Goal: Task Accomplishment & Management: Use online tool/utility

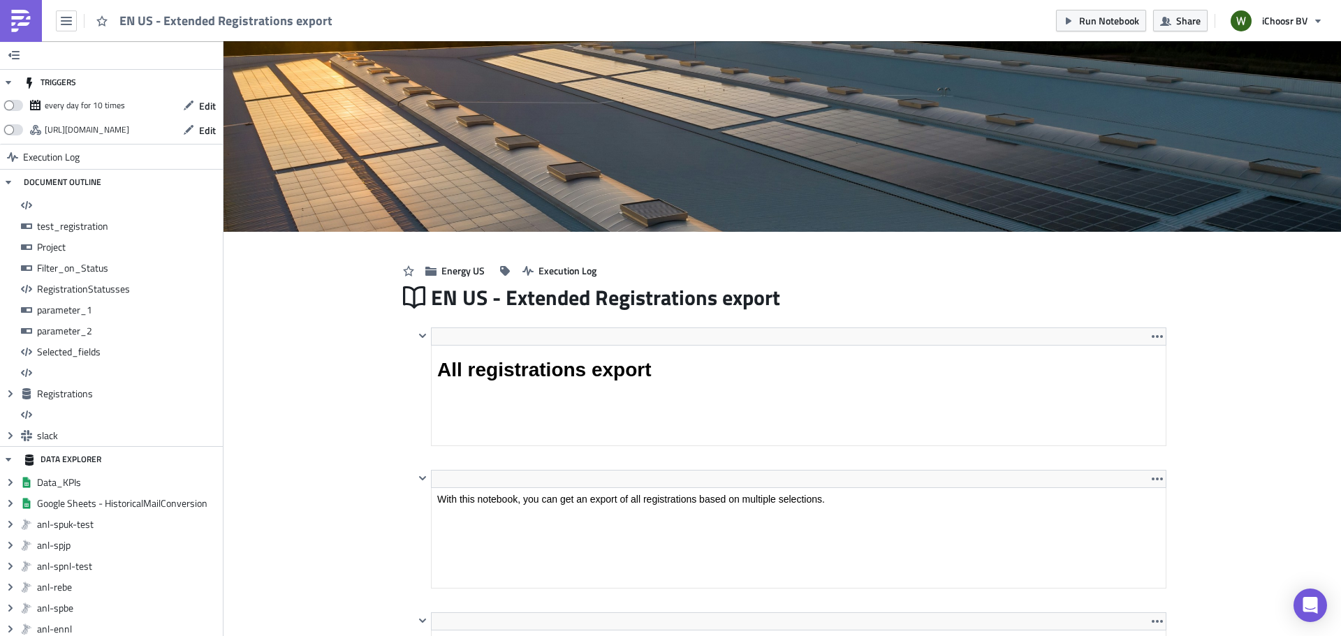
scroll to position [160, 750]
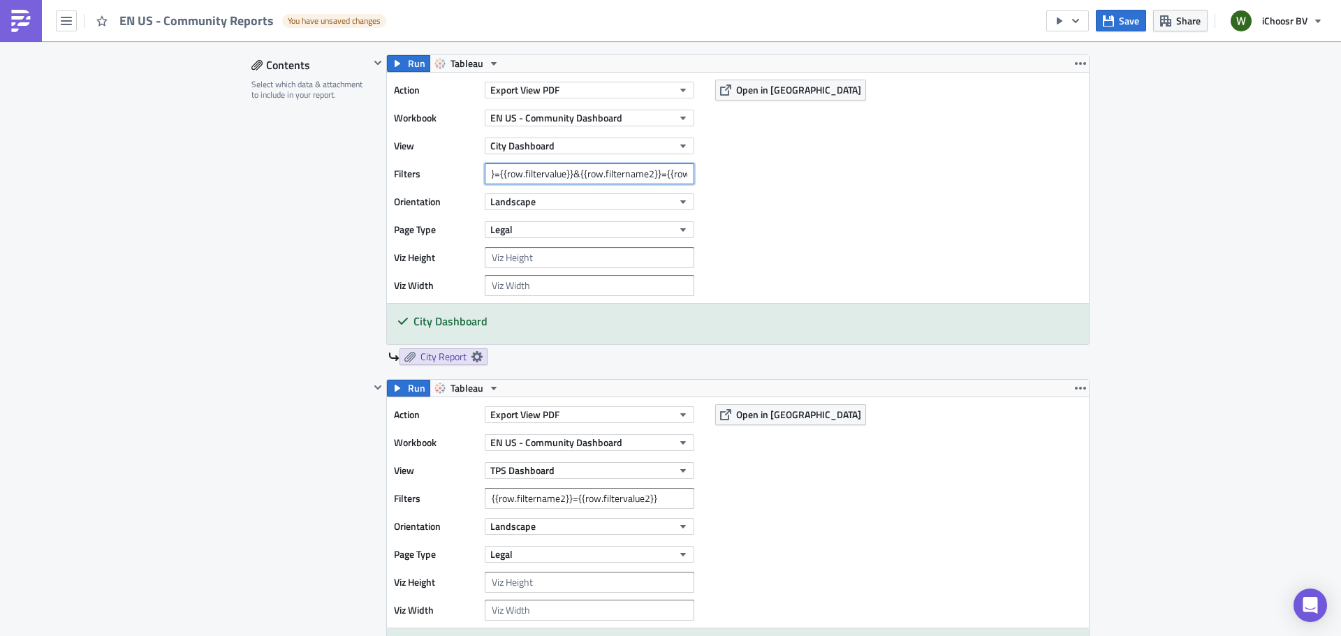
scroll to position [0, 124]
drag, startPoint x: 597, startPoint y: 176, endPoint x: 689, endPoint y: 171, distance: 91.6
click at [689, 171] on input "{{row.filtername}}={{row.filtervalue}}&{{row.filtername2}}={{row.filtervalue2}}" at bounding box center [590, 173] width 210 height 21
click at [694, 175] on div "Filters {{row.filtername}}={{row.filtervalue}}&{{row.filtername2}}={{row.filter…" at bounding box center [547, 173] width 307 height 21
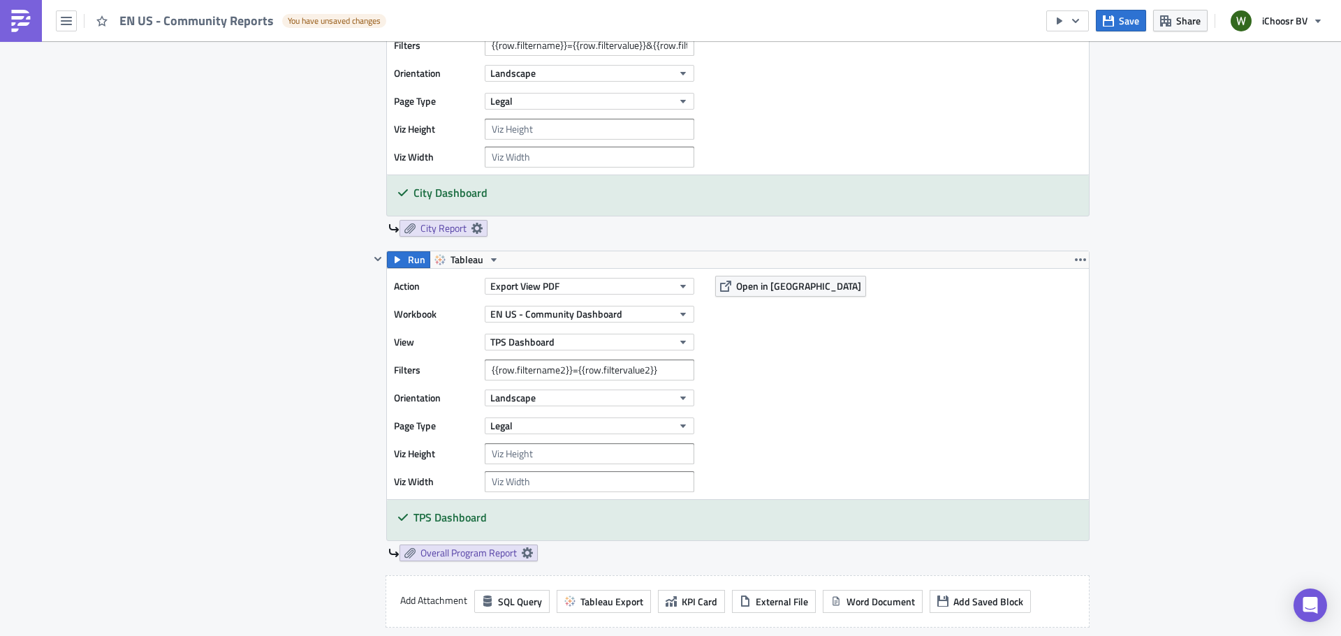
scroll to position [908, 0]
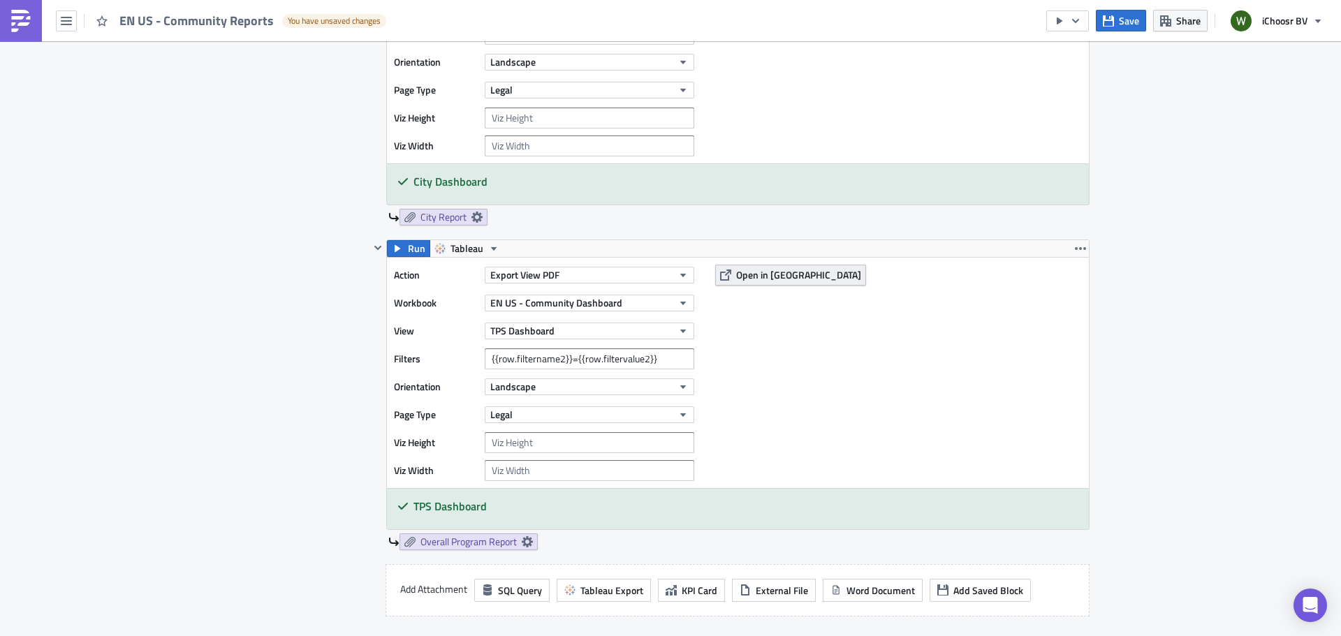
click at [760, 277] on span "Open in Tableau" at bounding box center [798, 275] width 125 height 15
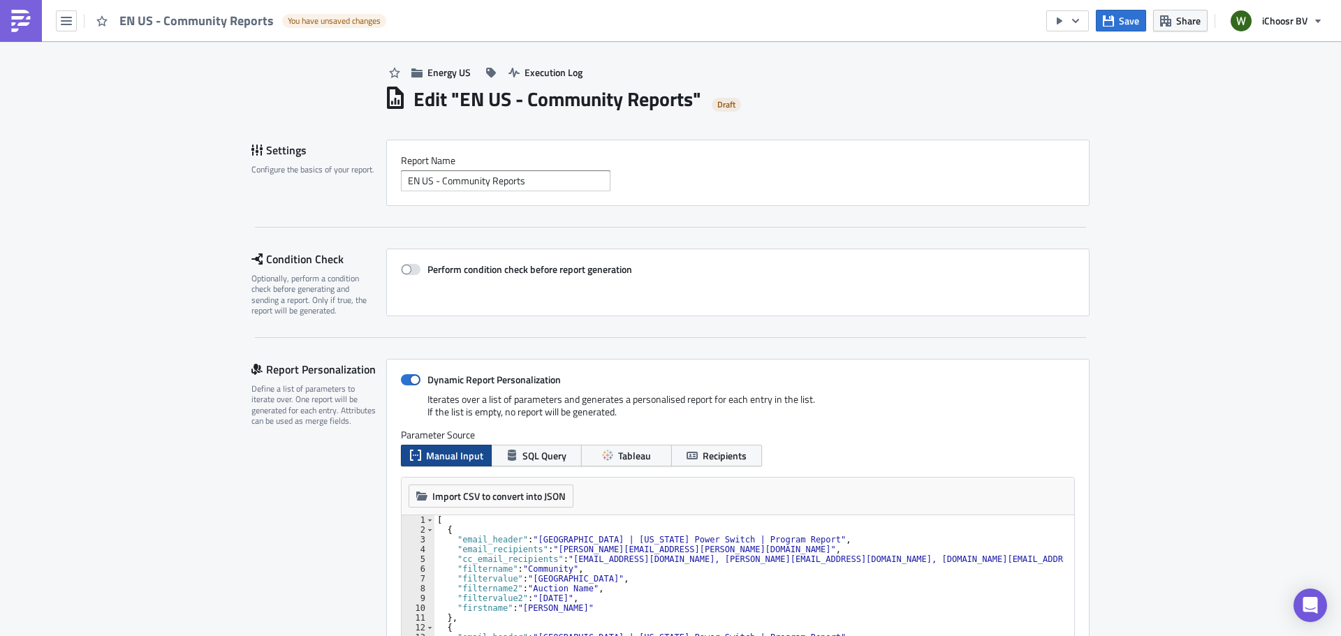
scroll to position [0, 0]
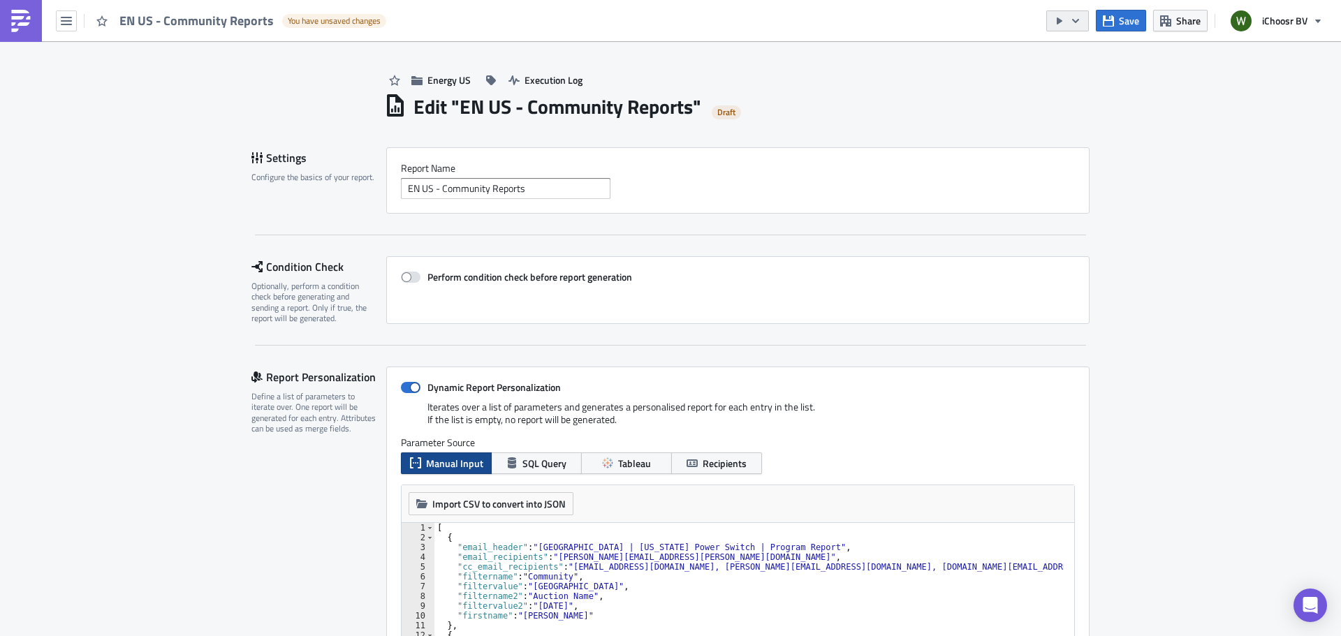
click at [1069, 17] on button "button" at bounding box center [1067, 20] width 43 height 21
click at [1072, 57] on div "Send Just to Me" at bounding box center [1109, 56] width 109 height 14
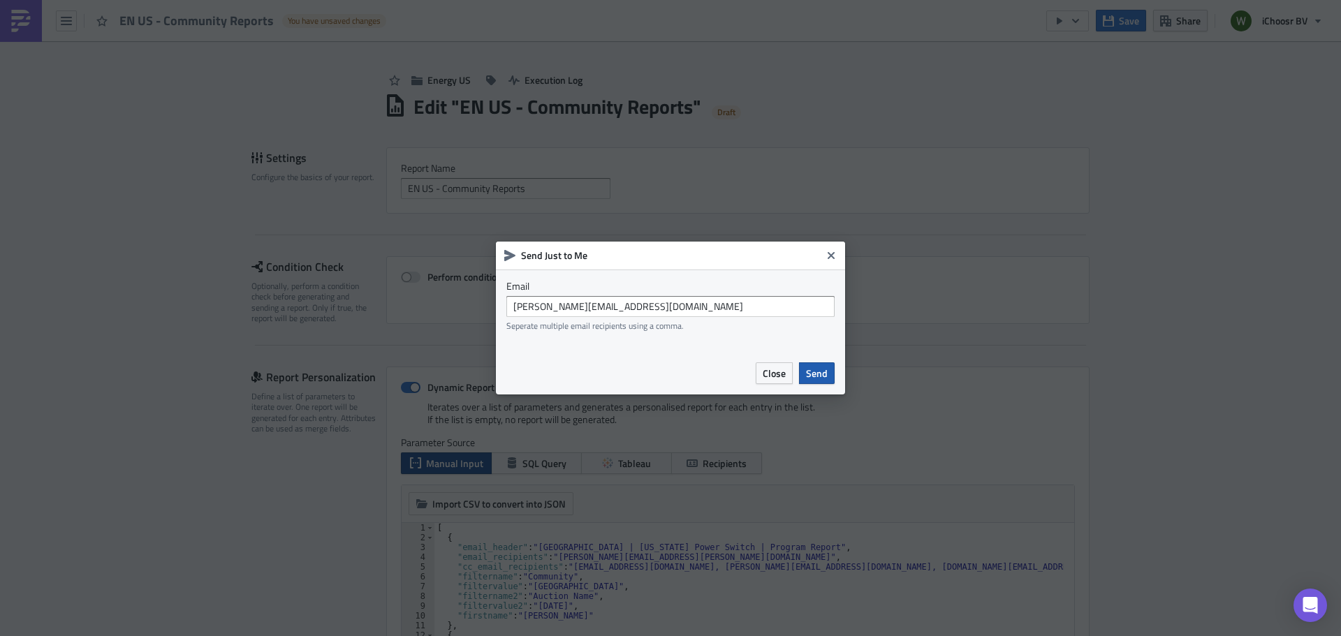
click at [812, 375] on span "Send" at bounding box center [817, 373] width 22 height 15
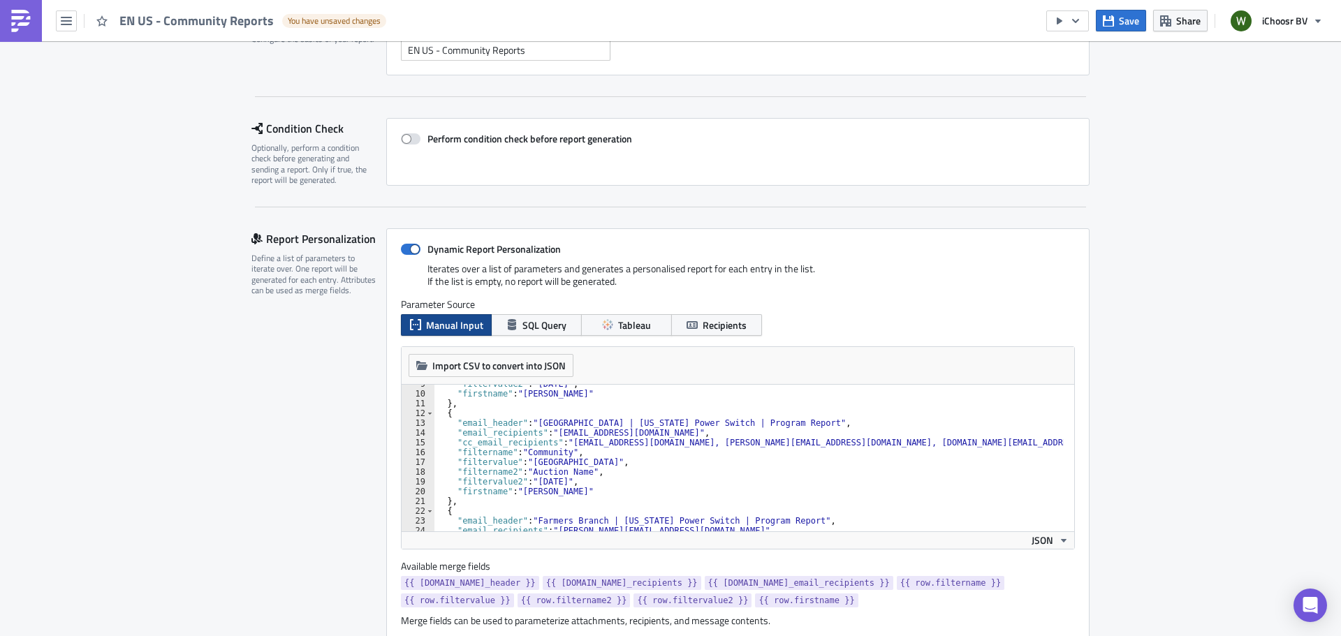
scroll to position [140, 0]
click at [588, 447] on div ""filtervalue2" : "October 2025" , "firstname" : "Michelle" } , { "email_header"…" at bounding box center [748, 461] width 629 height 166
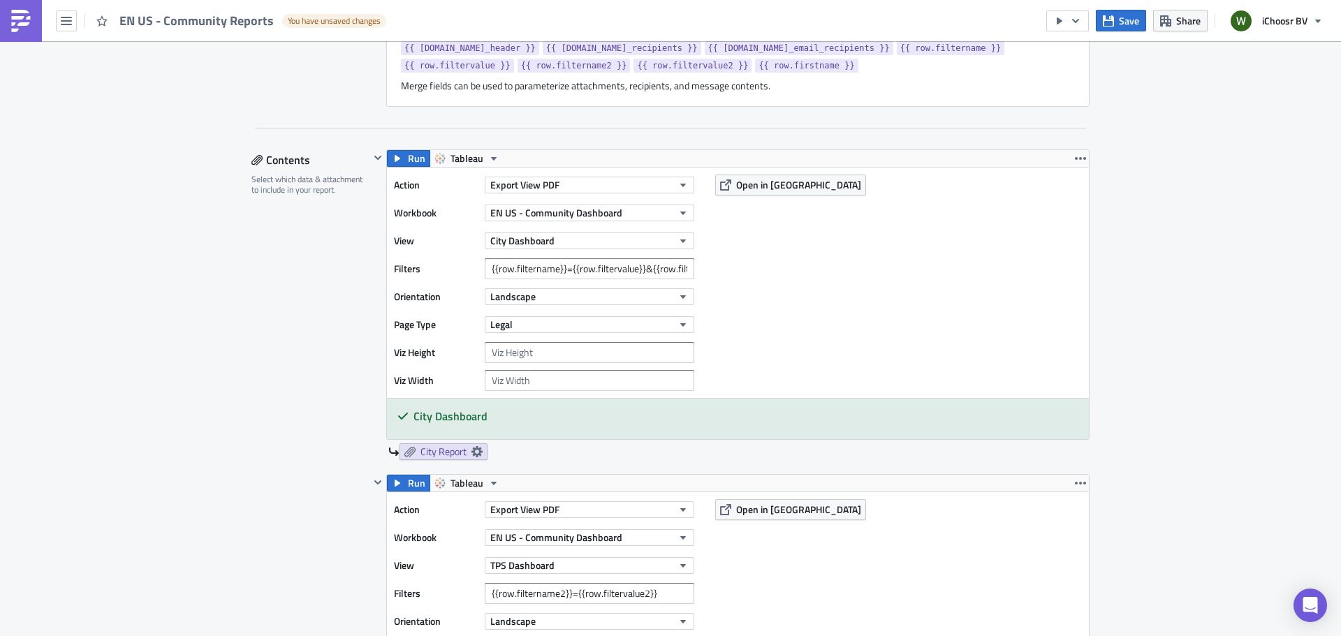
scroll to position [629, 0]
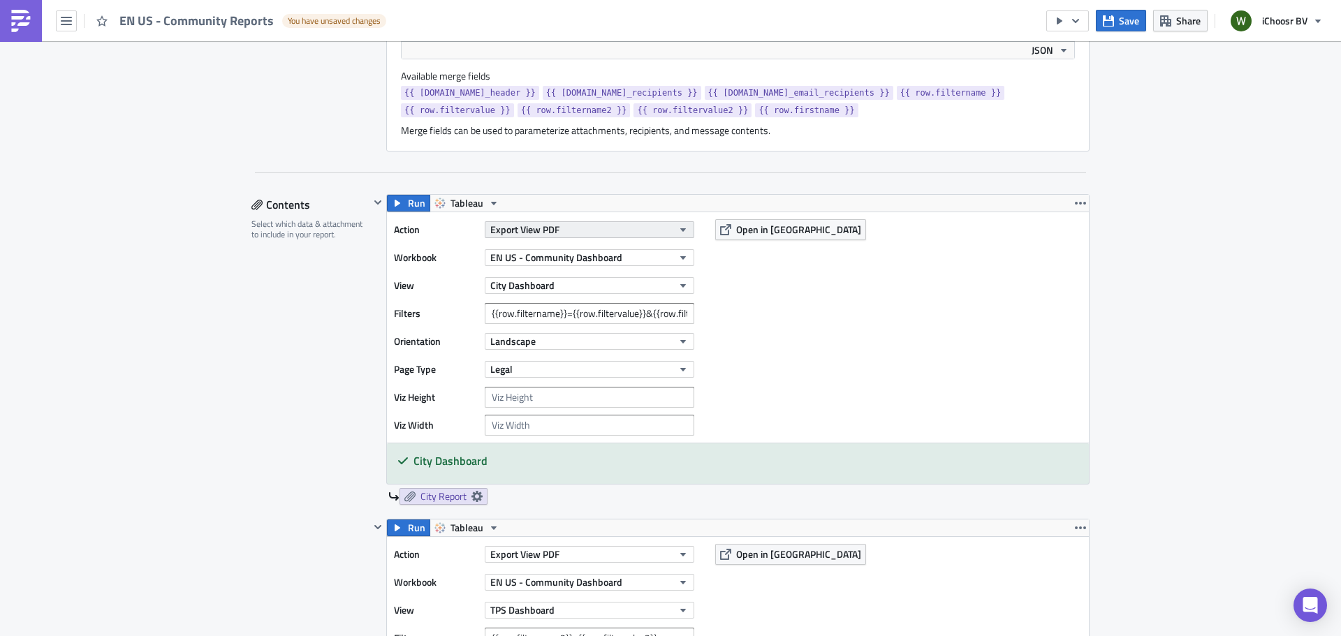
click at [576, 230] on button "Export View PDF" at bounding box center [590, 229] width 210 height 17
click at [817, 305] on div "Action Export View PDF Workbook EN US - Community Dashboard View City Dashboard…" at bounding box center [738, 327] width 702 height 230
click at [570, 318] on input "{{row.filtername}}={{row.filtervalue}}&{{row.filtername2}}={{row.filtervalue2}}" at bounding box center [590, 313] width 210 height 21
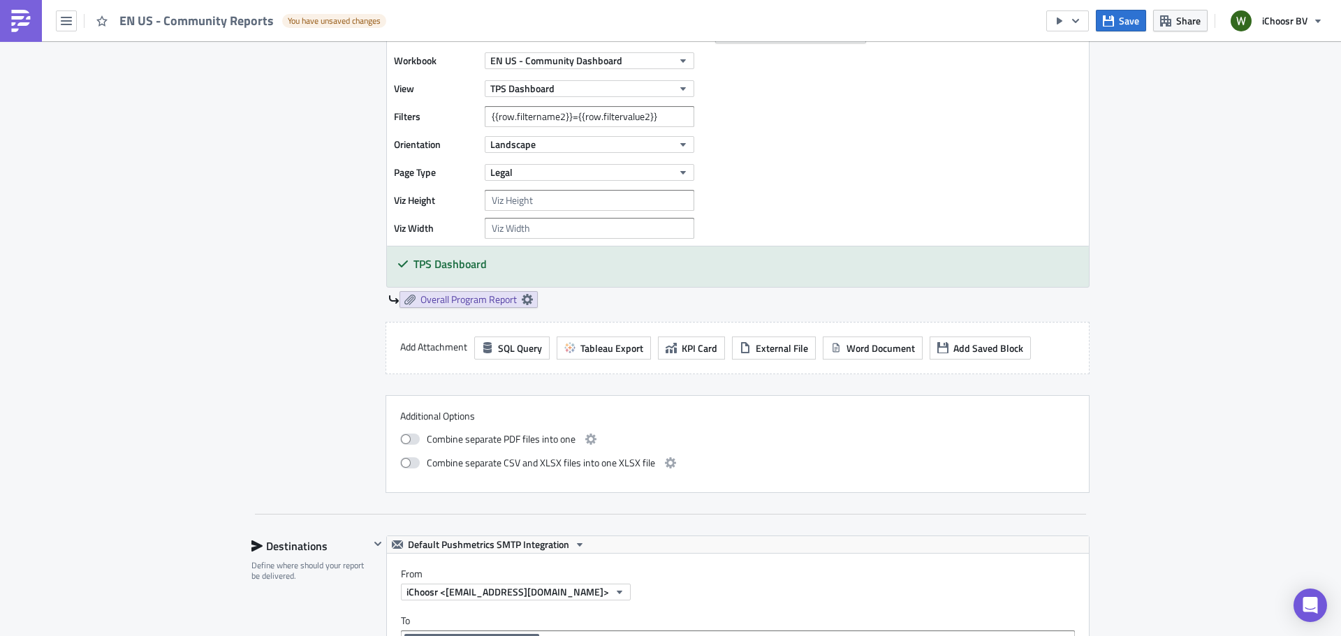
scroll to position [908, 0]
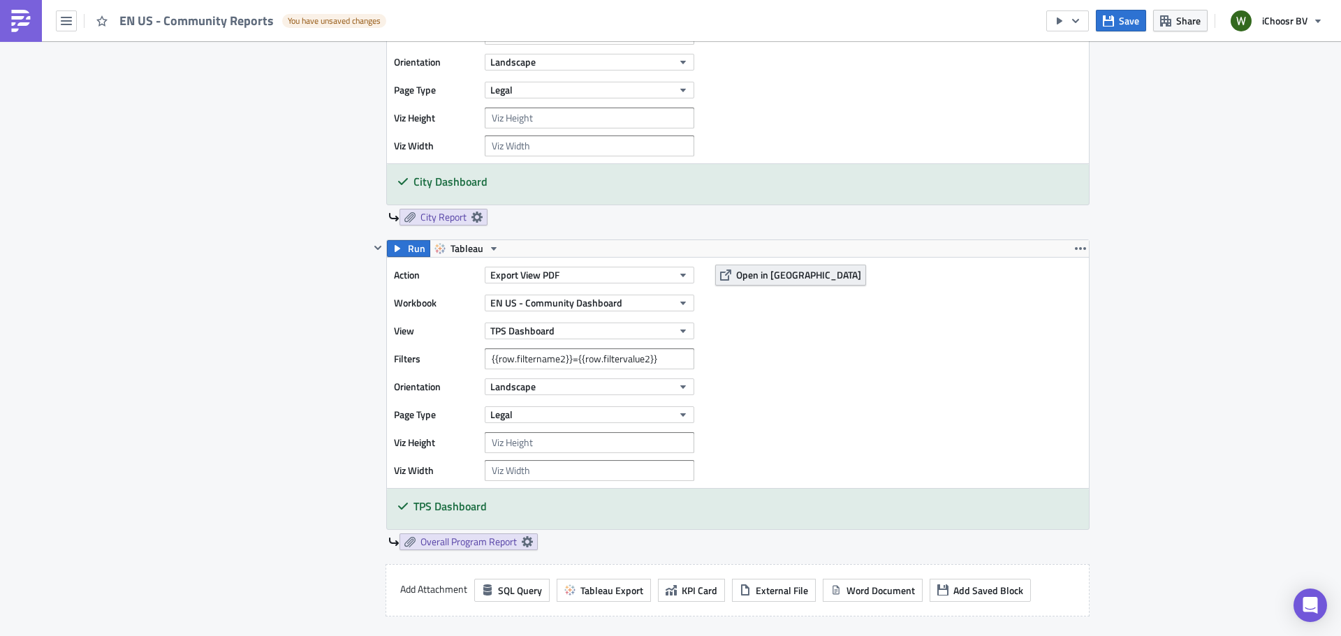
click at [746, 274] on span "Open in Tableau" at bounding box center [798, 275] width 125 height 15
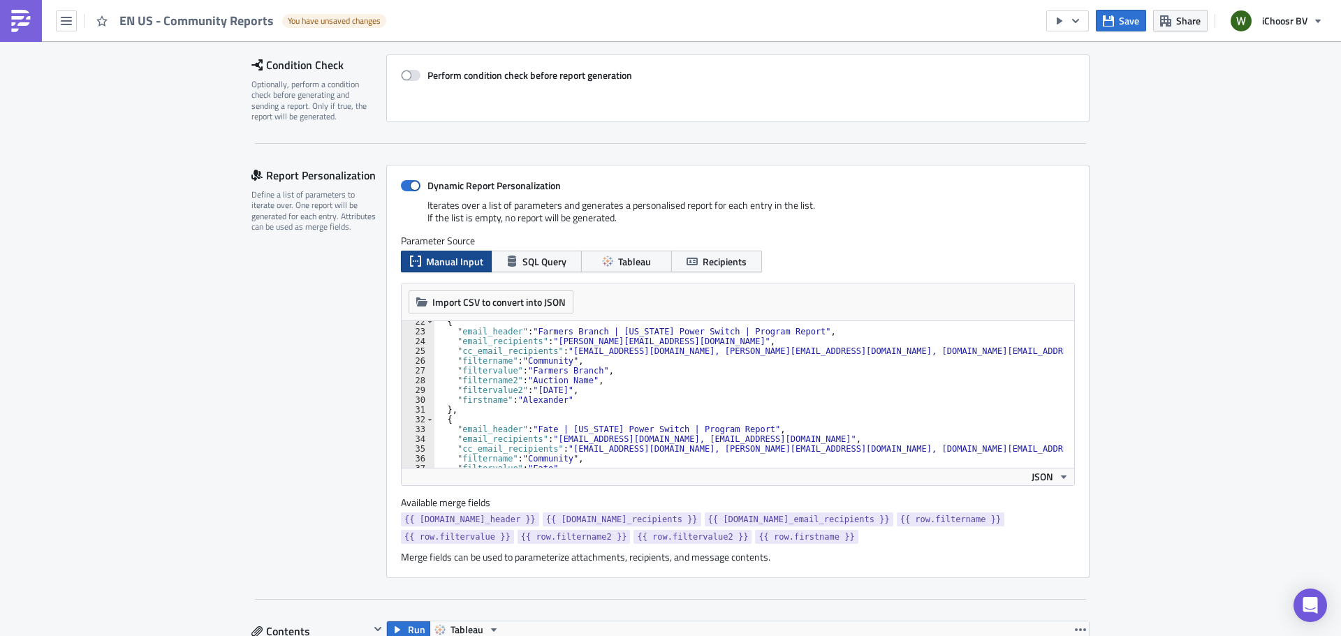
scroll to position [210, 0]
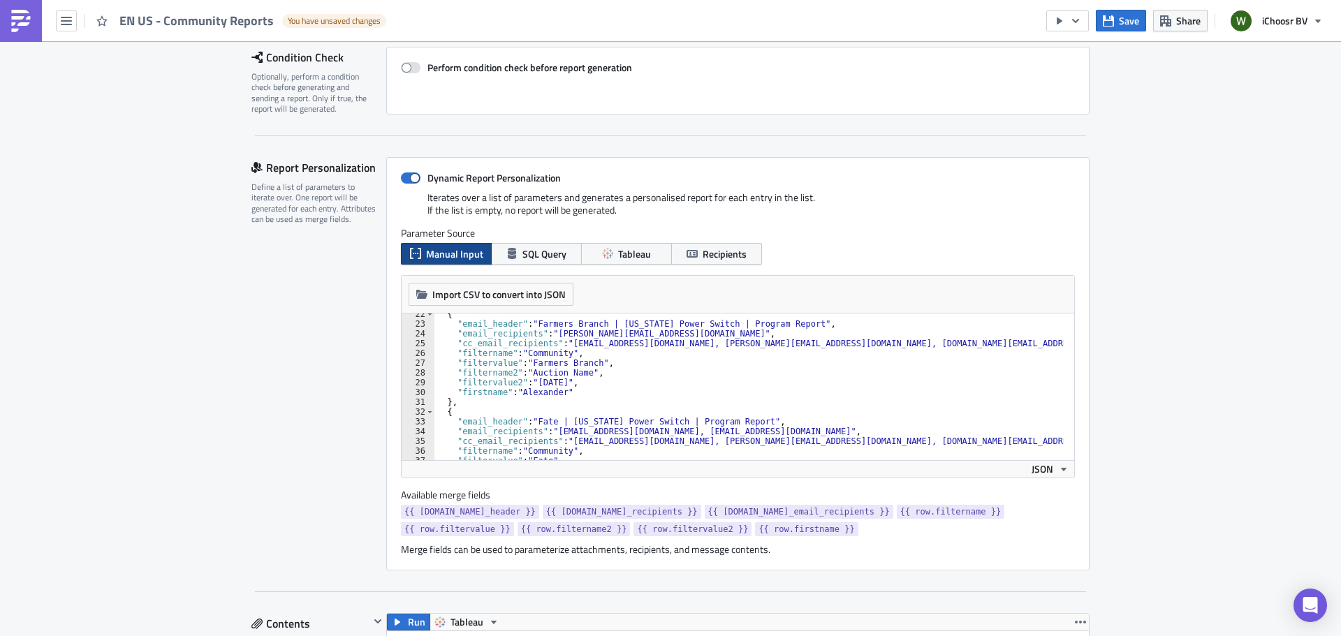
click at [566, 381] on div "{ "email_header" : "Farmers Branch | Texas Power Switch | Program Report" , "em…" at bounding box center [748, 392] width 629 height 166
click at [489, 370] on div "{ "email_header" : "Farmers Branch | Texas Power Switch | Program Report" , "em…" at bounding box center [748, 392] width 629 height 166
type textarea ""filtername2": "Auction Name","
click at [607, 372] on div "{ "email_header" : "Farmers Branch | Texas Power Switch | Program Report" , "em…" at bounding box center [748, 392] width 629 height 166
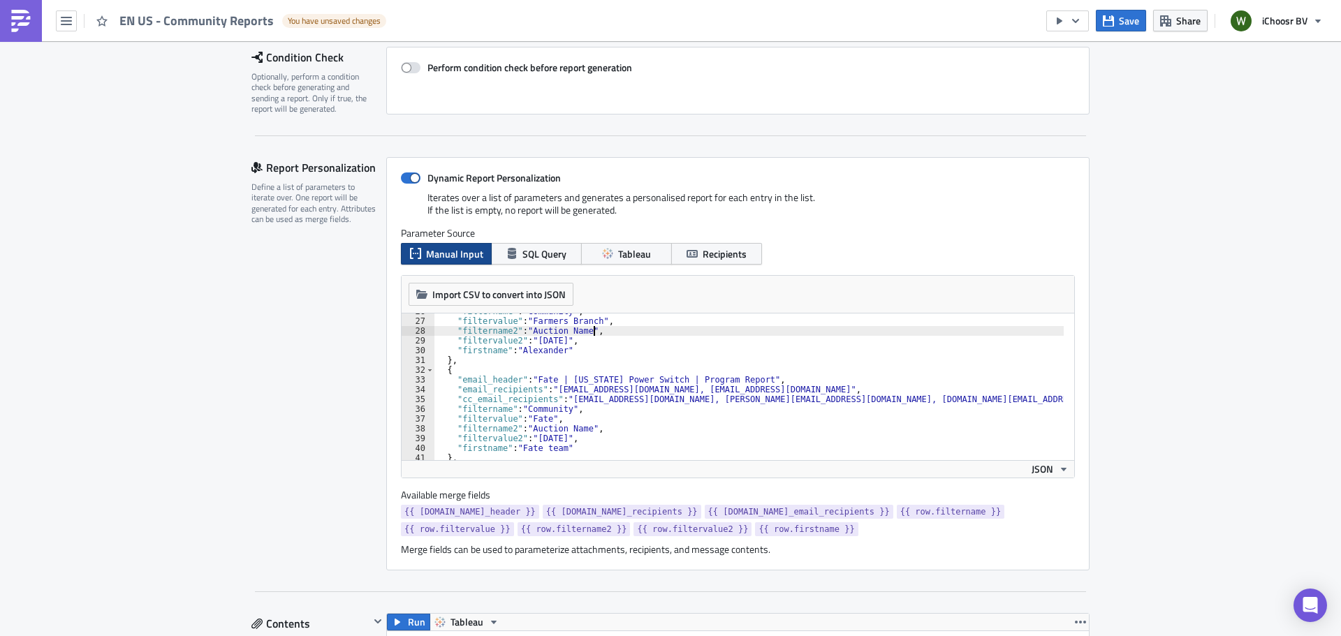
scroll to position [210, 0]
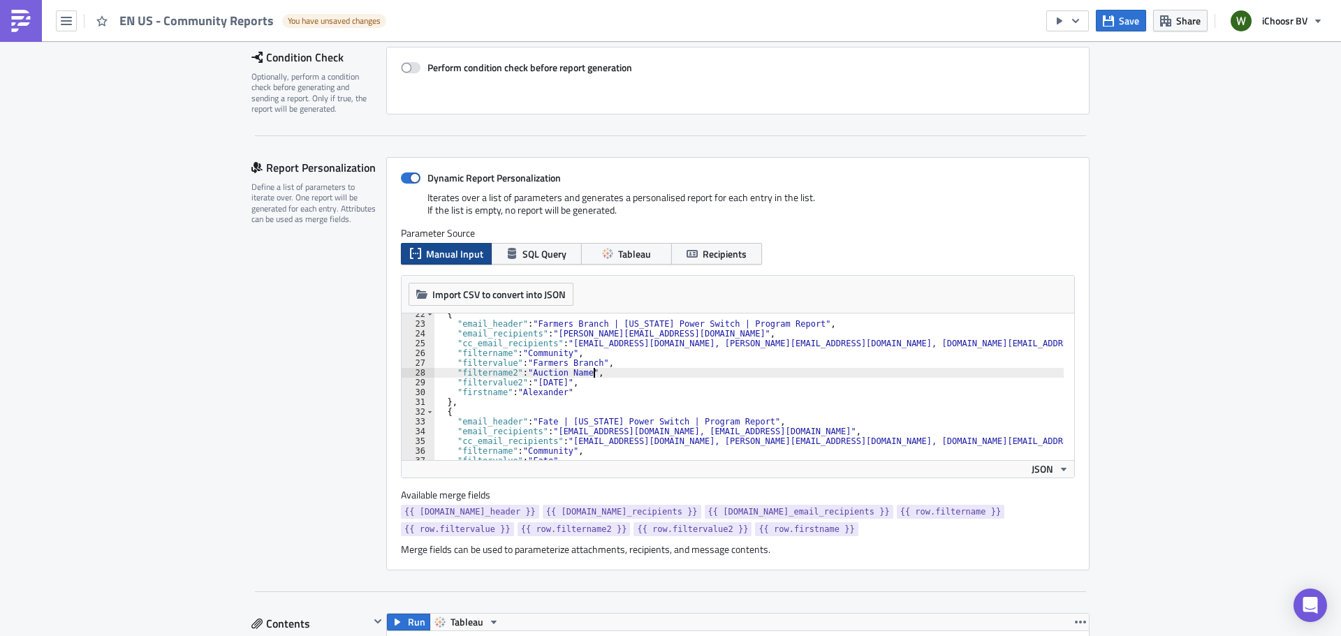
click at [265, 380] on div "Report Personalization Define a list of parameters to iterate over. One report …" at bounding box center [318, 363] width 135 height 413
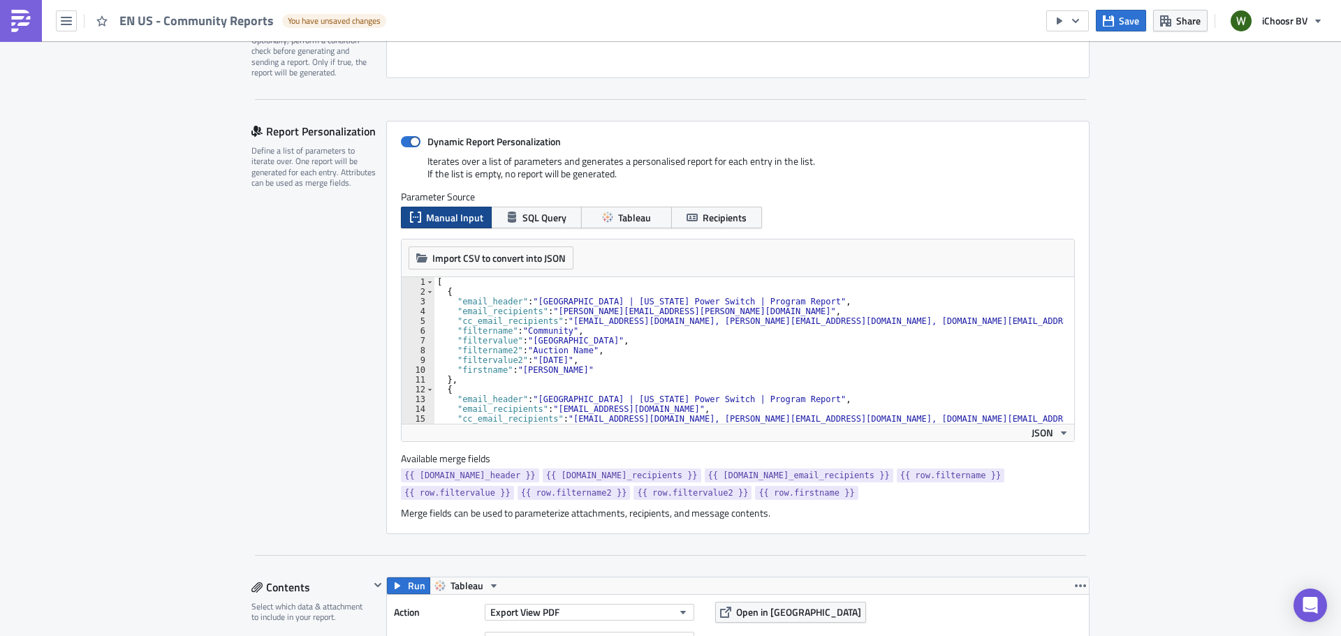
scroll to position [140, 0]
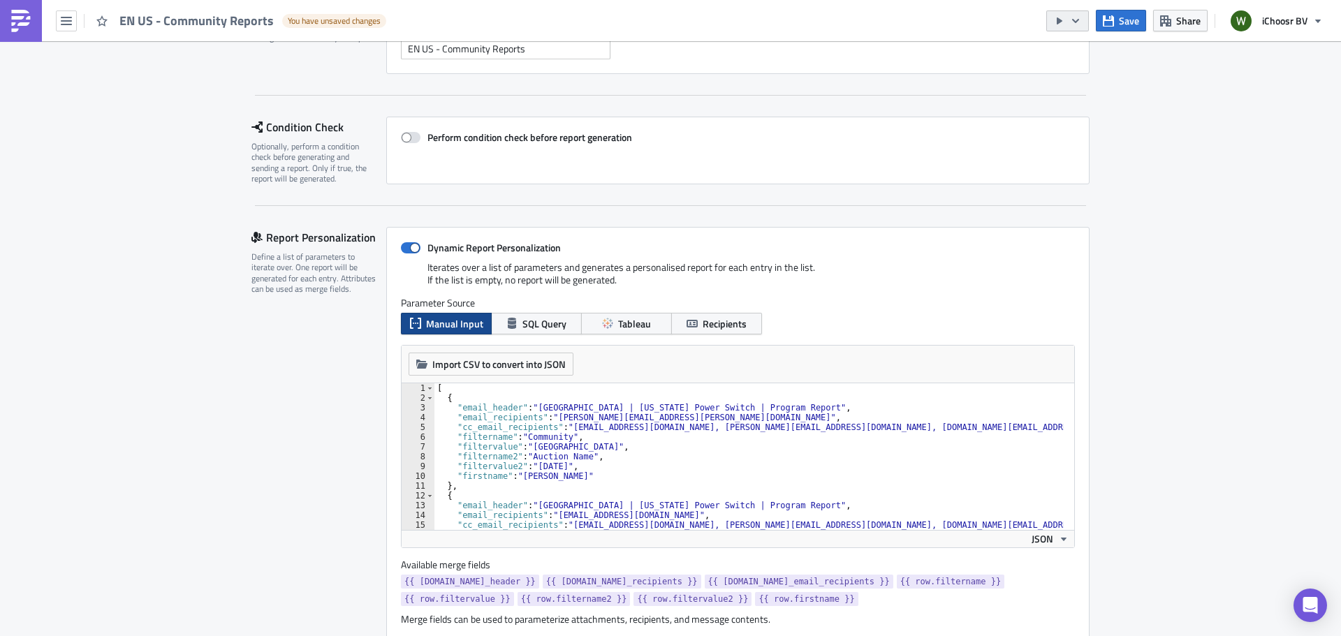
click at [1071, 17] on icon "button" at bounding box center [1075, 20] width 11 height 11
click at [1072, 56] on div "Send Just to Me" at bounding box center [1109, 56] width 109 height 14
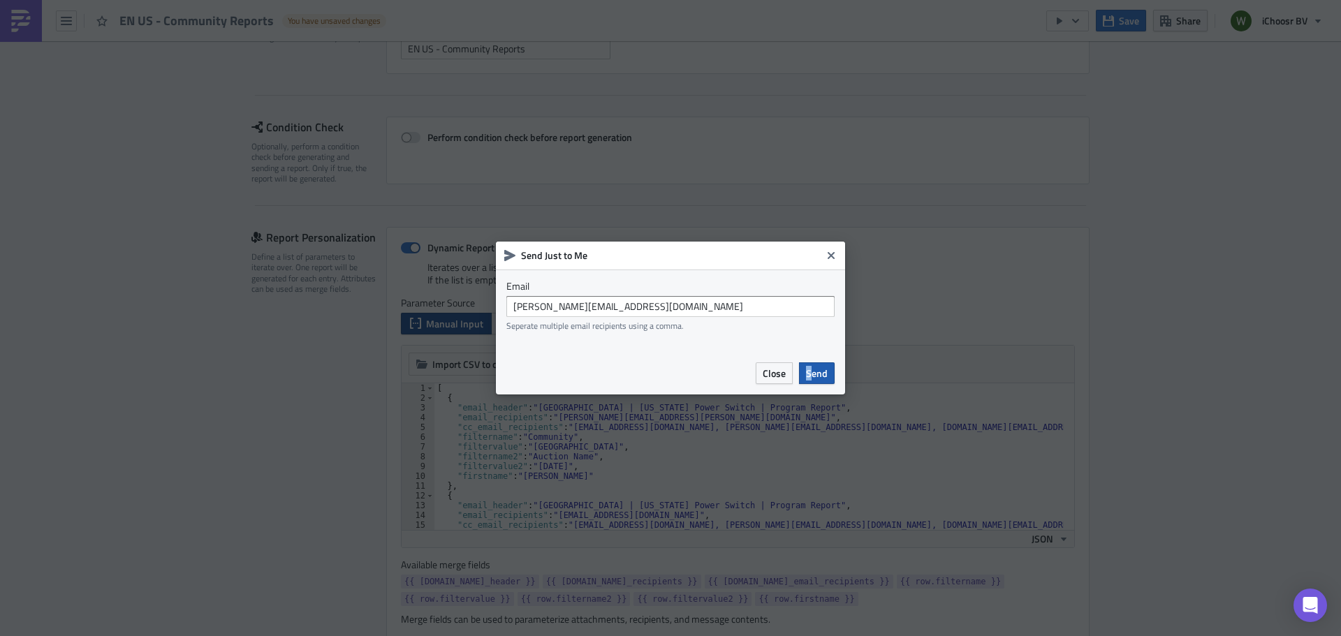
click at [810, 373] on span "Send" at bounding box center [817, 373] width 22 height 15
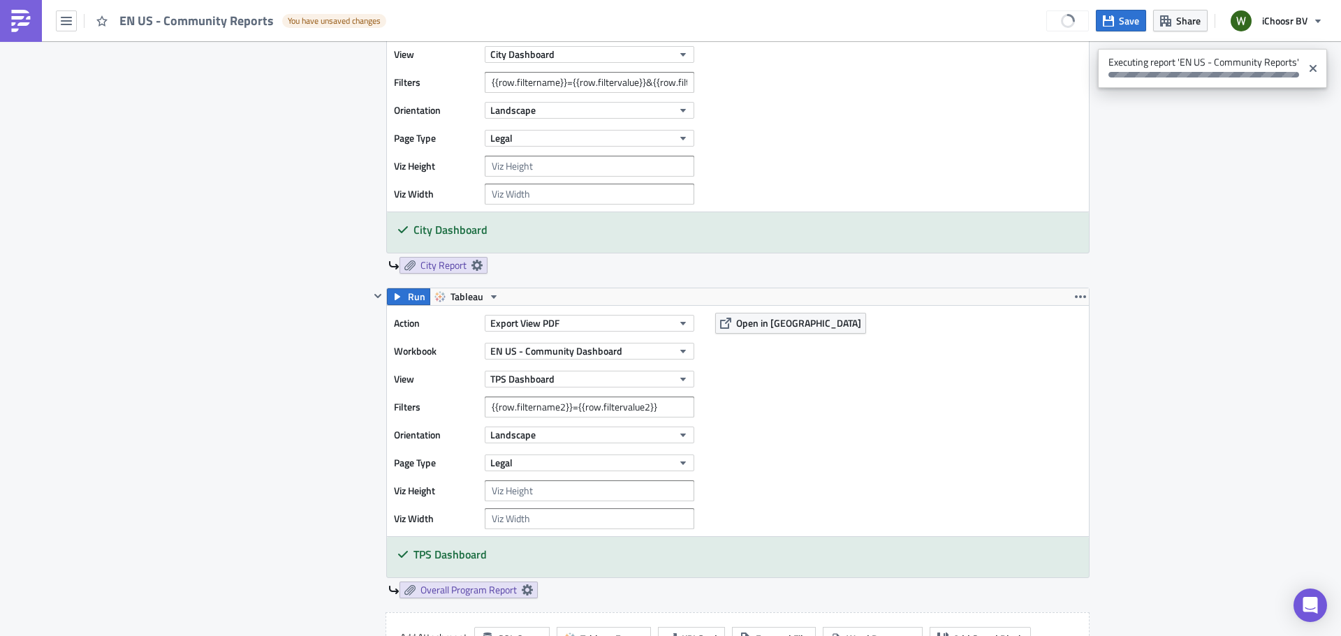
scroll to position [908, 0]
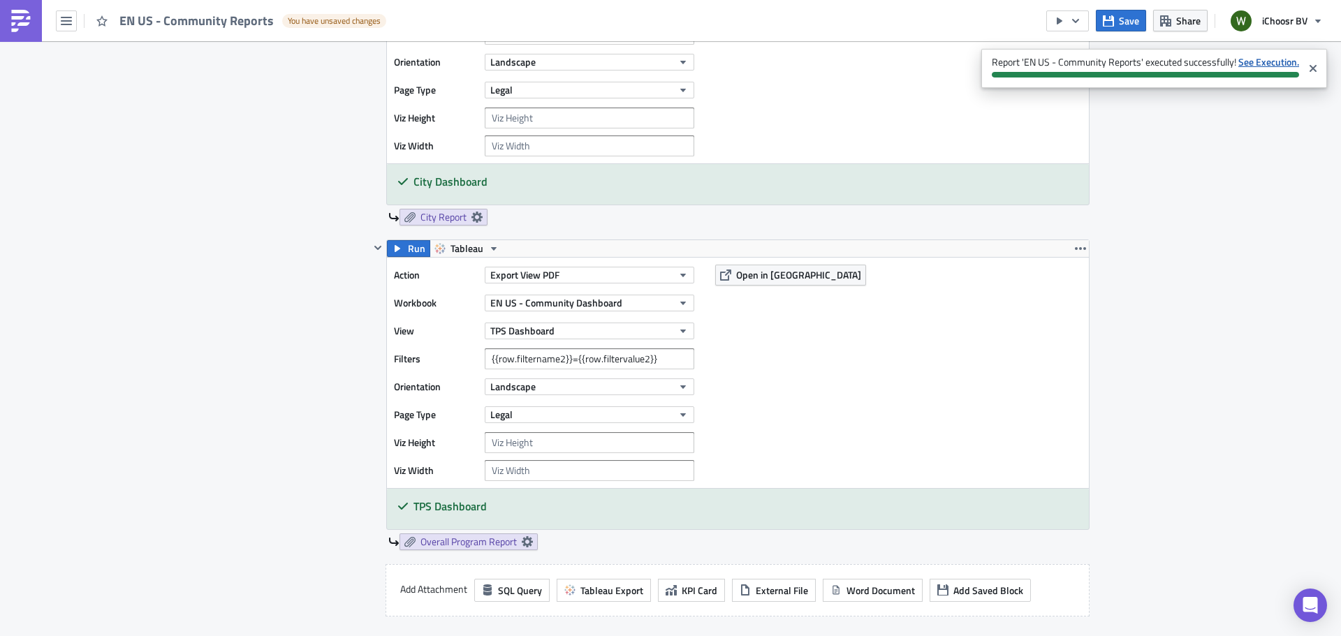
click at [1072, 65] on strong "See Execution." at bounding box center [1268, 61] width 61 height 15
click at [786, 43] on div "Action Export View PDF Workbook EN US - Community Dashboard View City Dashboard…" at bounding box center [738, 48] width 702 height 230
click at [64, 24] on icon "button" at bounding box center [66, 21] width 11 height 8
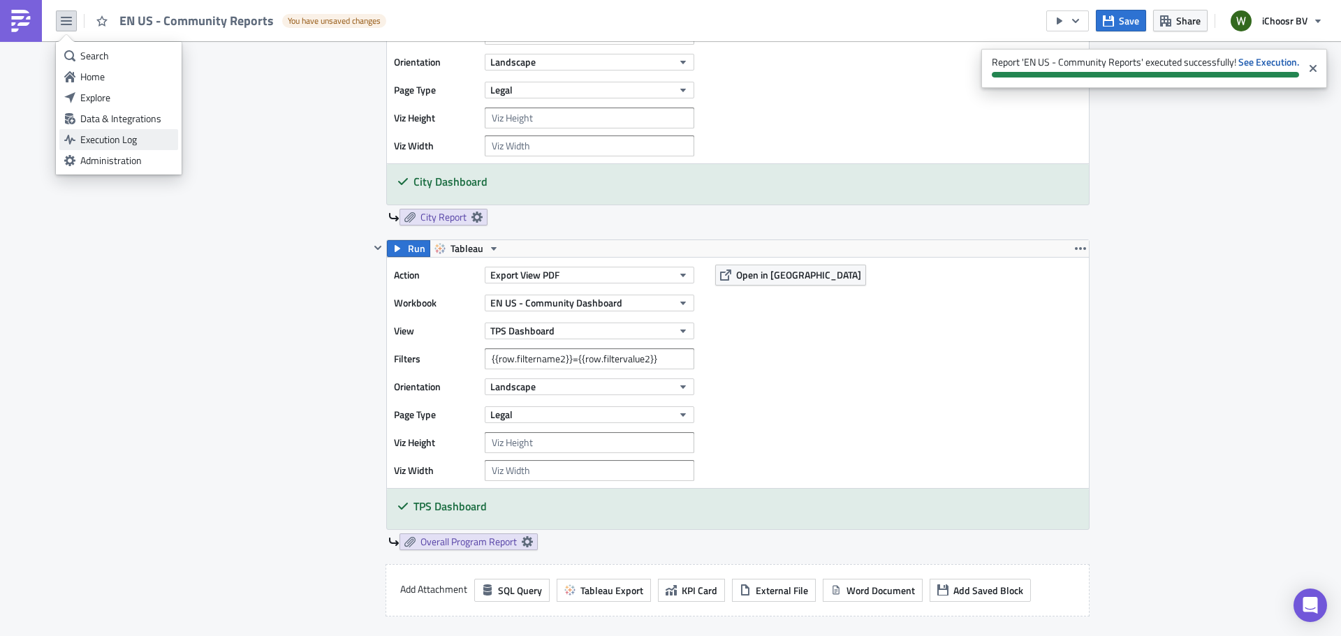
click at [119, 144] on div "Execution Log" at bounding box center [126, 140] width 93 height 14
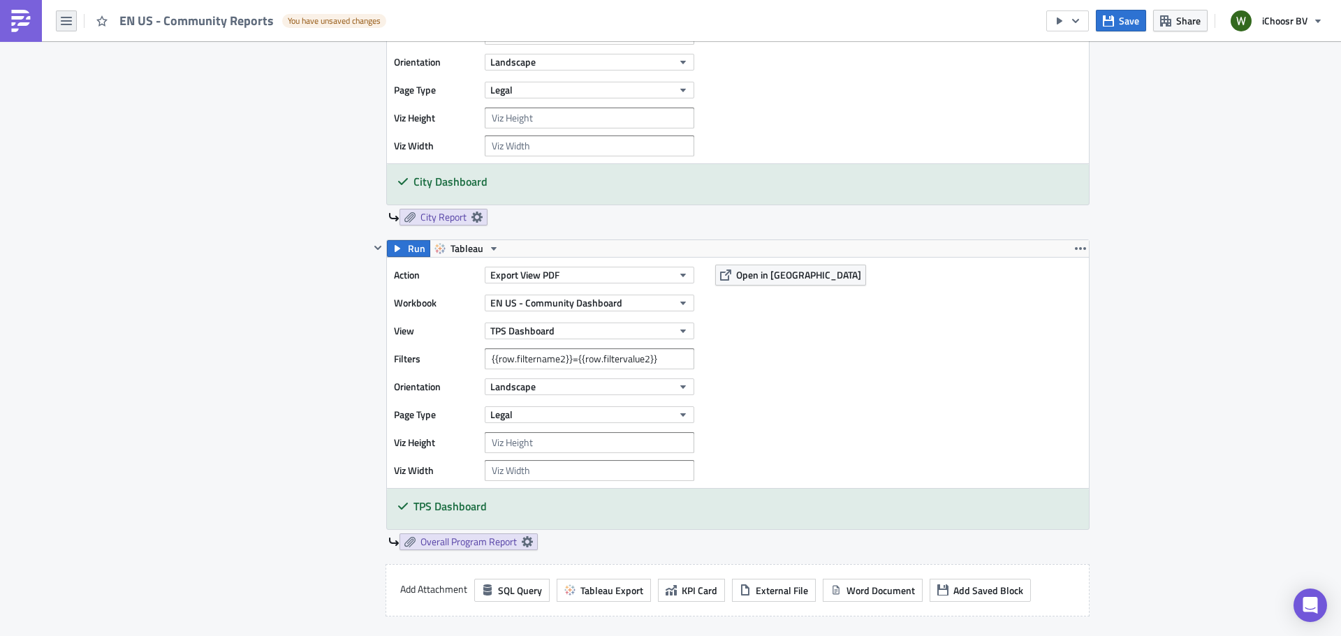
click at [75, 26] on button "button" at bounding box center [66, 20] width 21 height 21
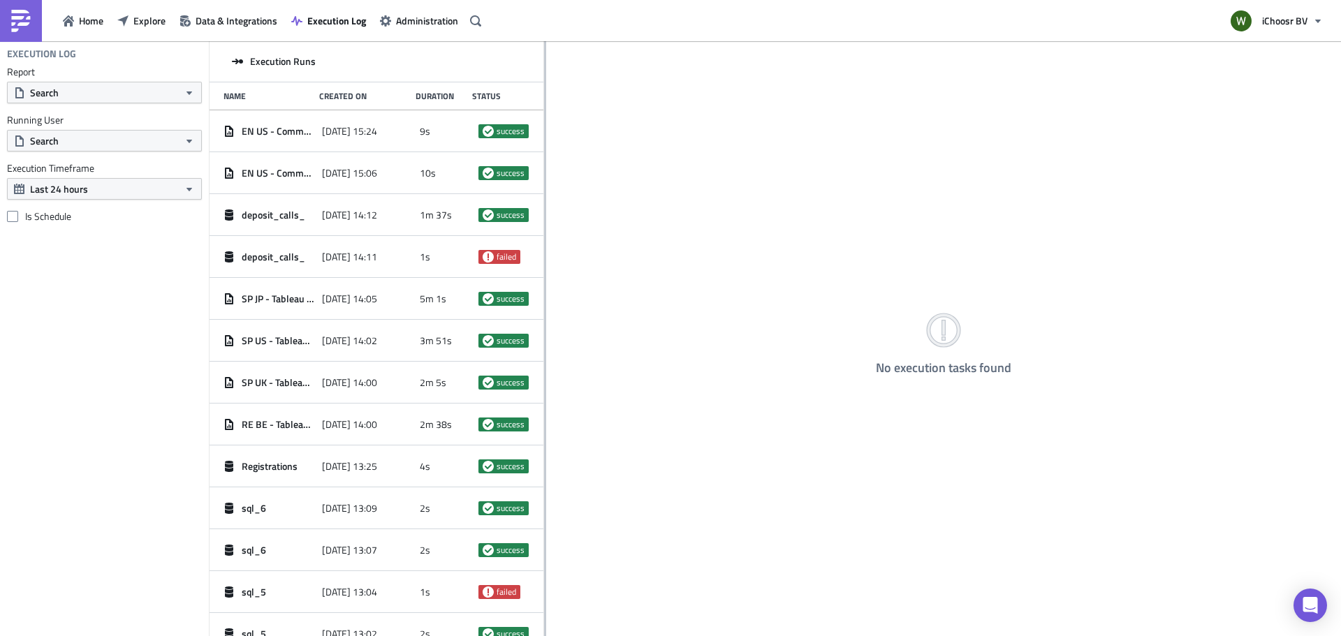
drag, startPoint x: 436, startPoint y: 129, endPoint x: 544, endPoint y: 130, distance: 108.3
click at [544, 130] on div at bounding box center [545, 339] width 2 height 597
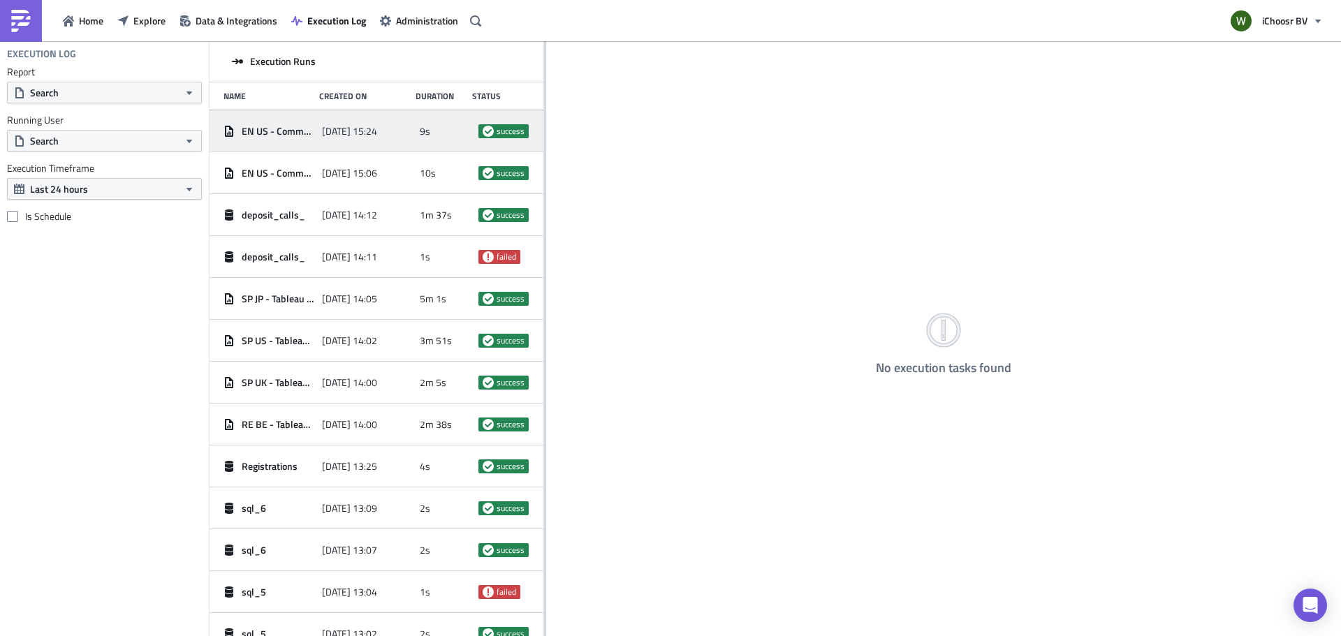
click at [273, 127] on span "EN US - Community Reports" at bounding box center [278, 131] width 73 height 13
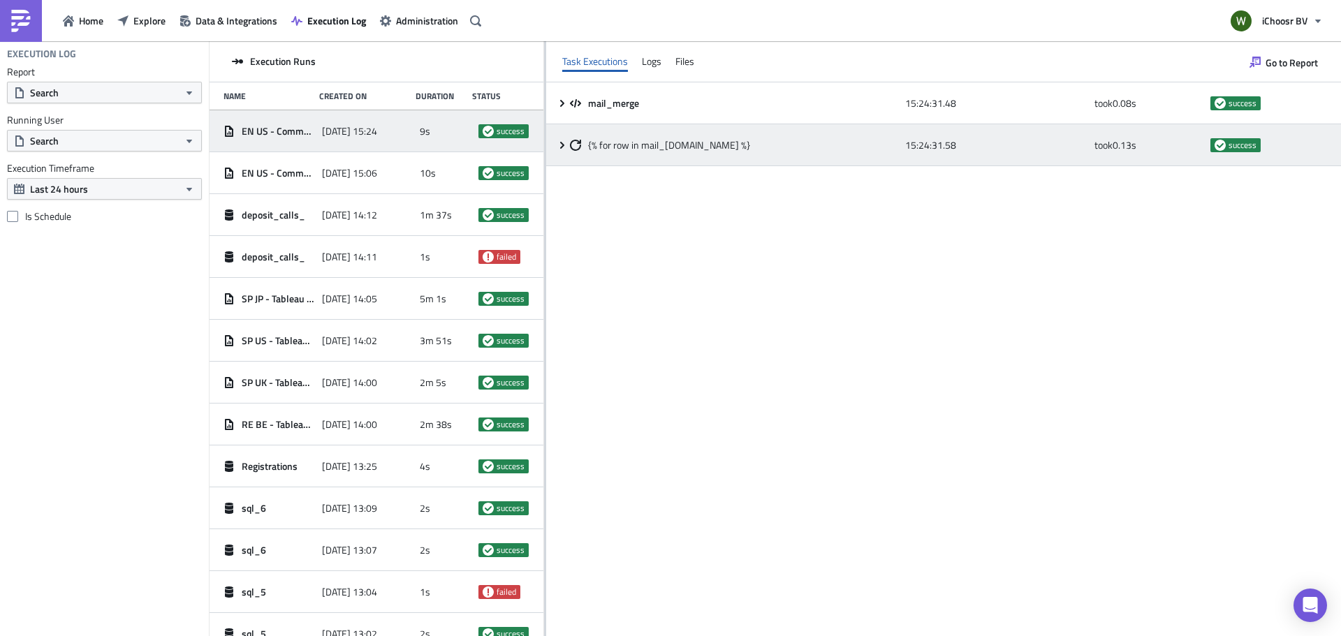
click at [559, 145] on icon at bounding box center [562, 145] width 11 height 11
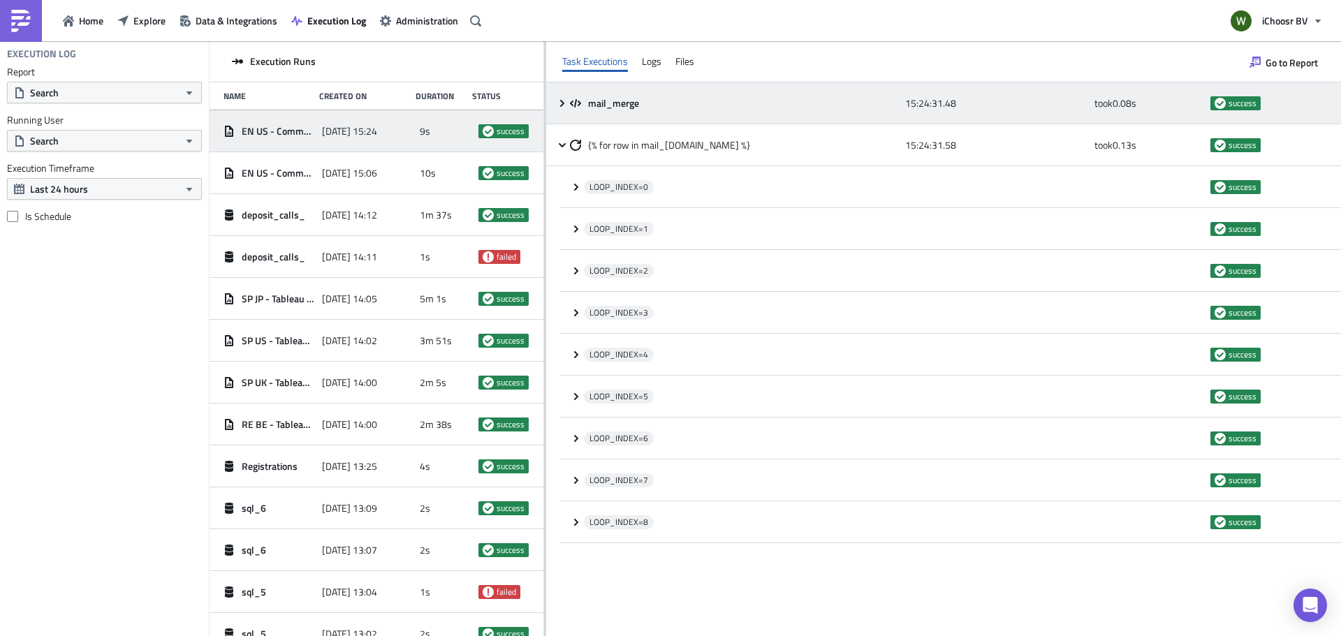
click at [559, 103] on icon at bounding box center [562, 103] width 11 height 11
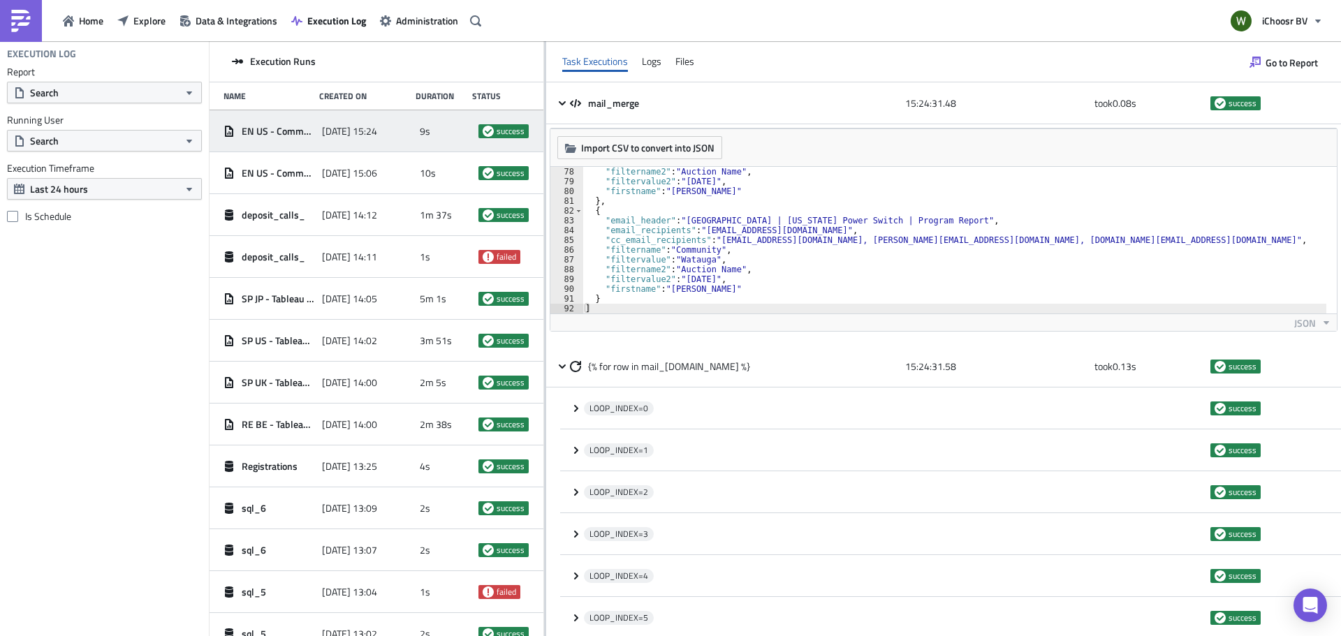
scroll to position [129, 0]
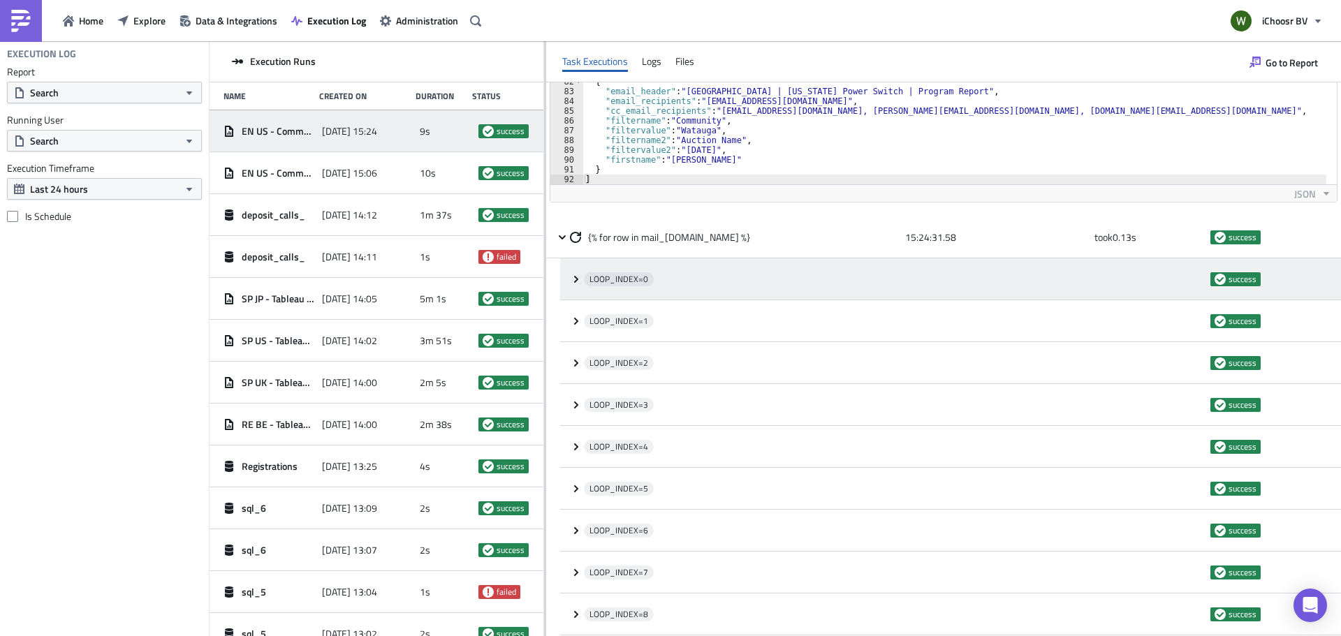
drag, startPoint x: 575, startPoint y: 281, endPoint x: 587, endPoint y: 280, distance: 12.0
click at [575, 280] on icon at bounding box center [576, 279] width 11 height 11
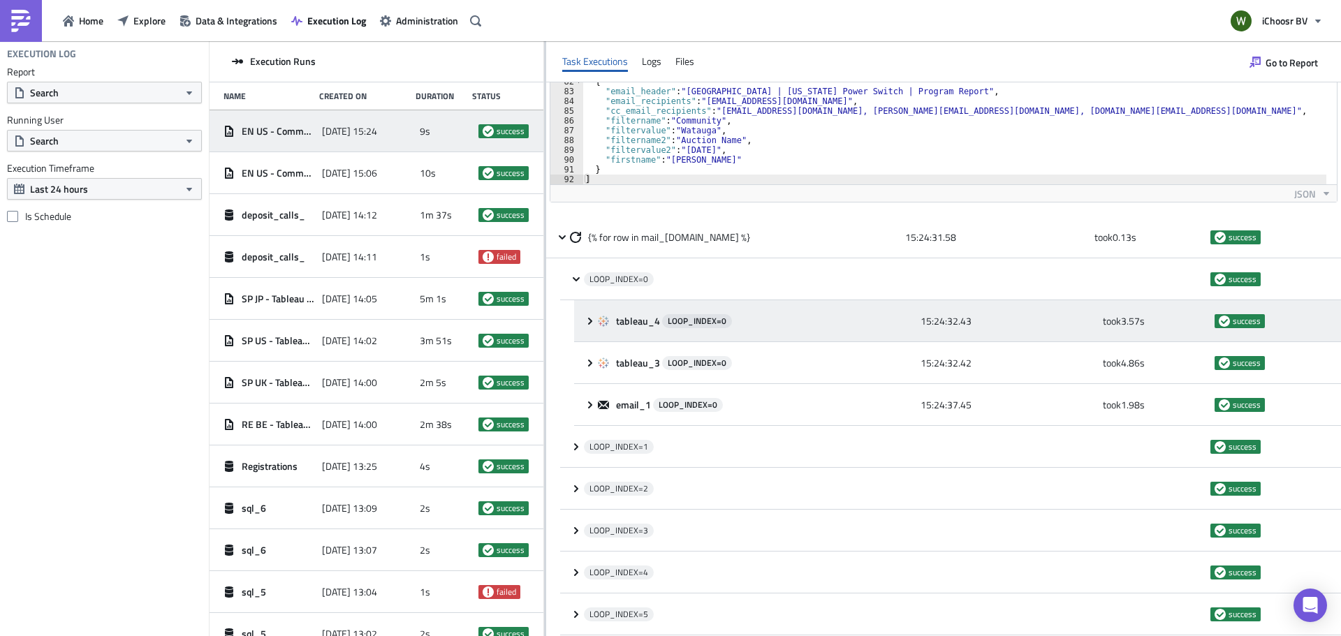
click at [589, 320] on icon at bounding box center [590, 321] width 11 height 11
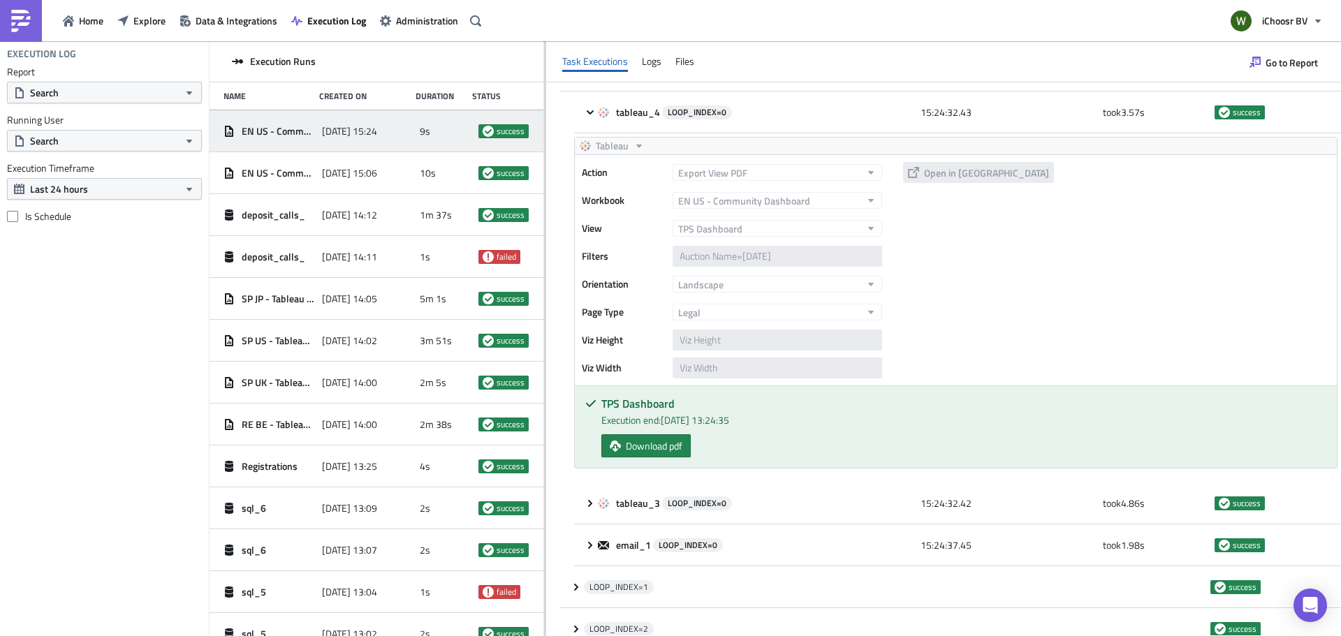
scroll to position [339, 0]
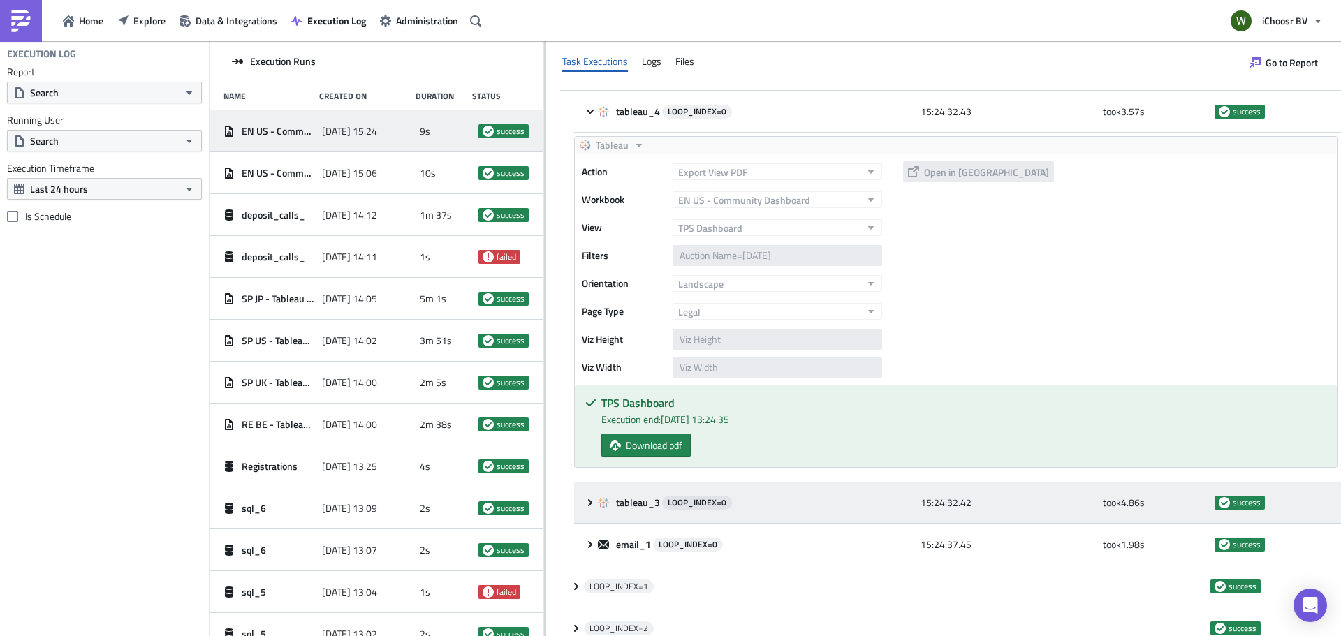
click at [588, 504] on icon at bounding box center [590, 502] width 11 height 11
